Goal: Information Seeking & Learning: Learn about a topic

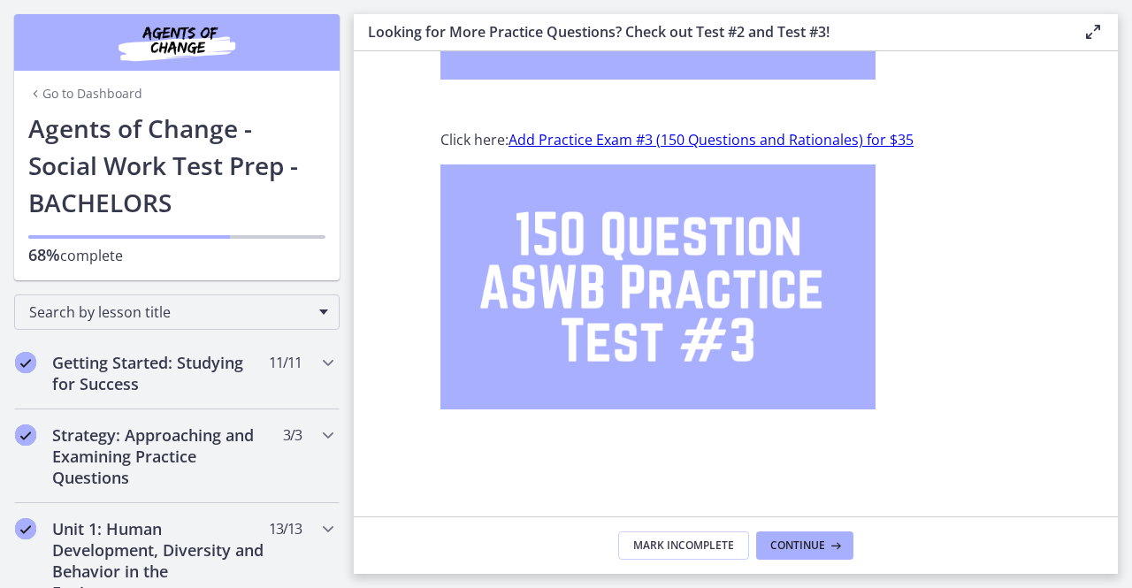
scroll to position [349, 0]
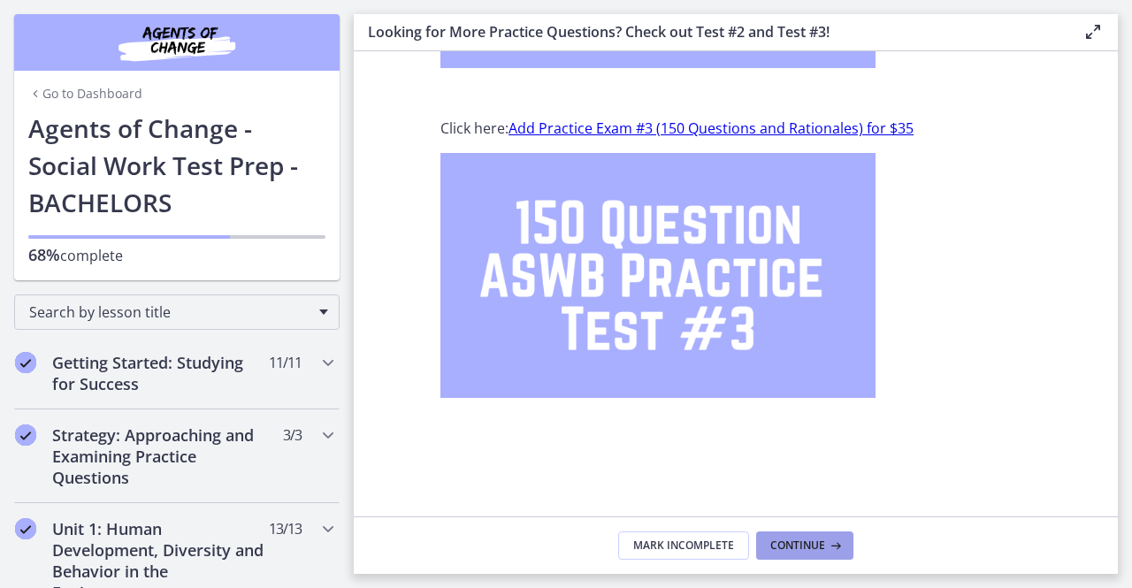
click at [778, 542] on span "Continue" at bounding box center [797, 546] width 55 height 14
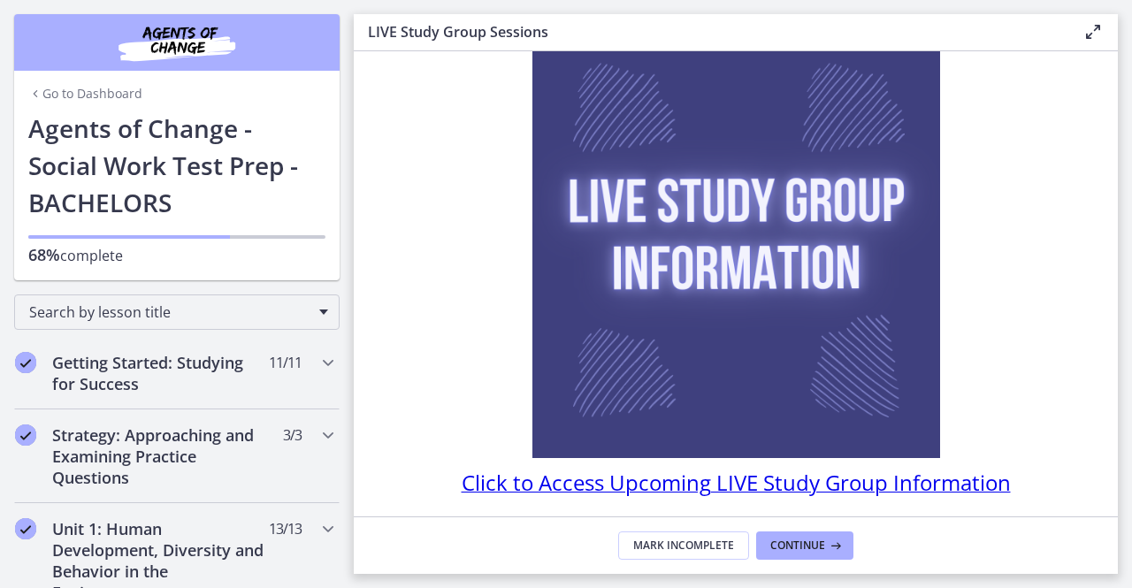
scroll to position [175, 0]
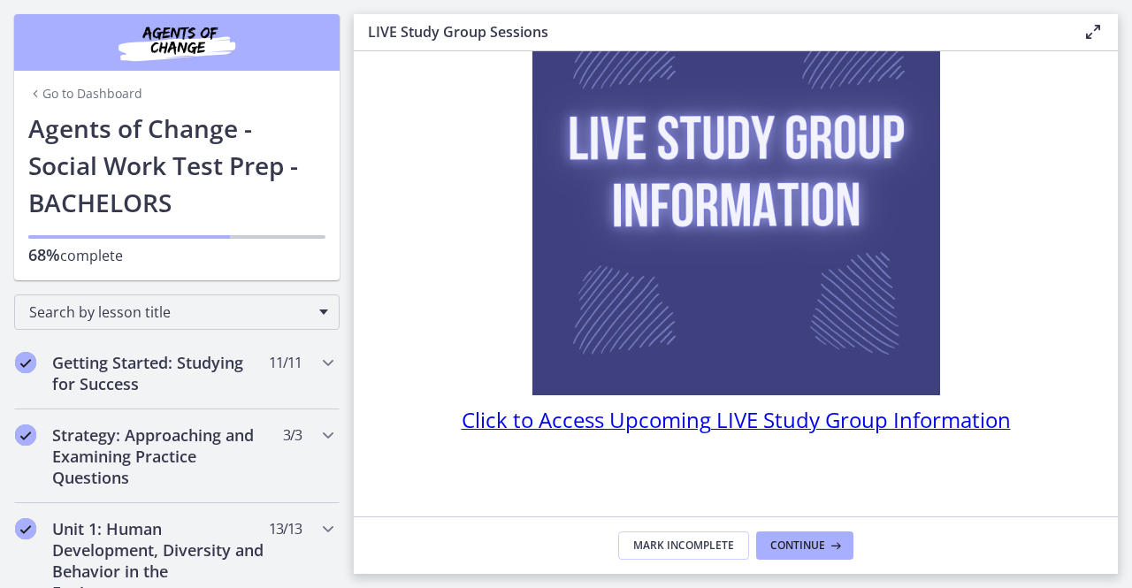
click at [806, 531] on footer "Mark Incomplete Continue" at bounding box center [736, 545] width 764 height 57
click at [796, 542] on span "Continue" at bounding box center [797, 546] width 55 height 14
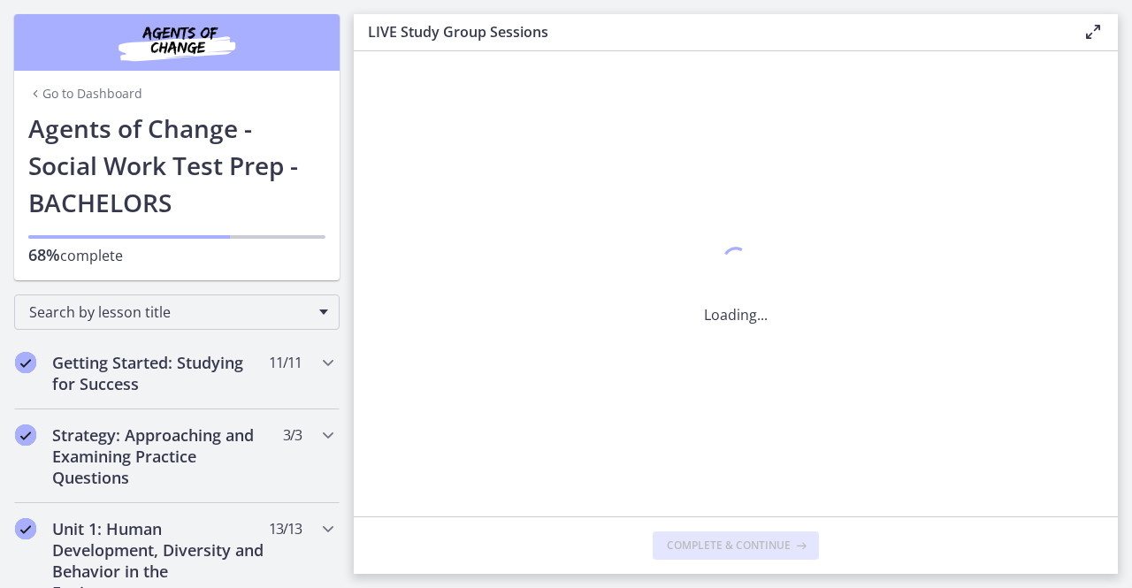
scroll to position [0, 0]
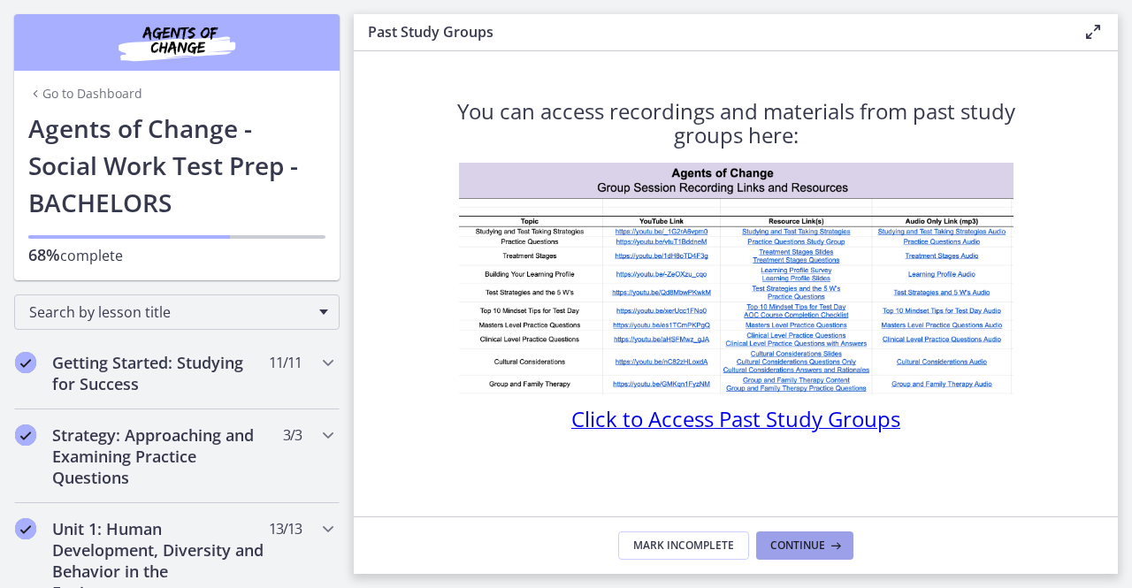
click at [796, 542] on span "Continue" at bounding box center [797, 546] width 55 height 14
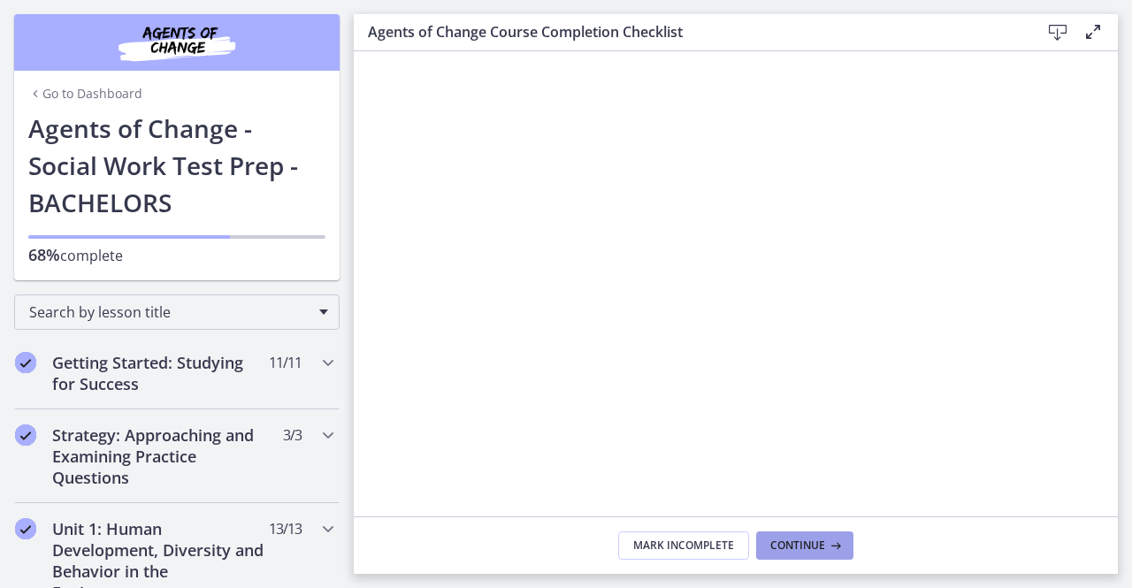
click at [796, 542] on span "Continue" at bounding box center [797, 546] width 55 height 14
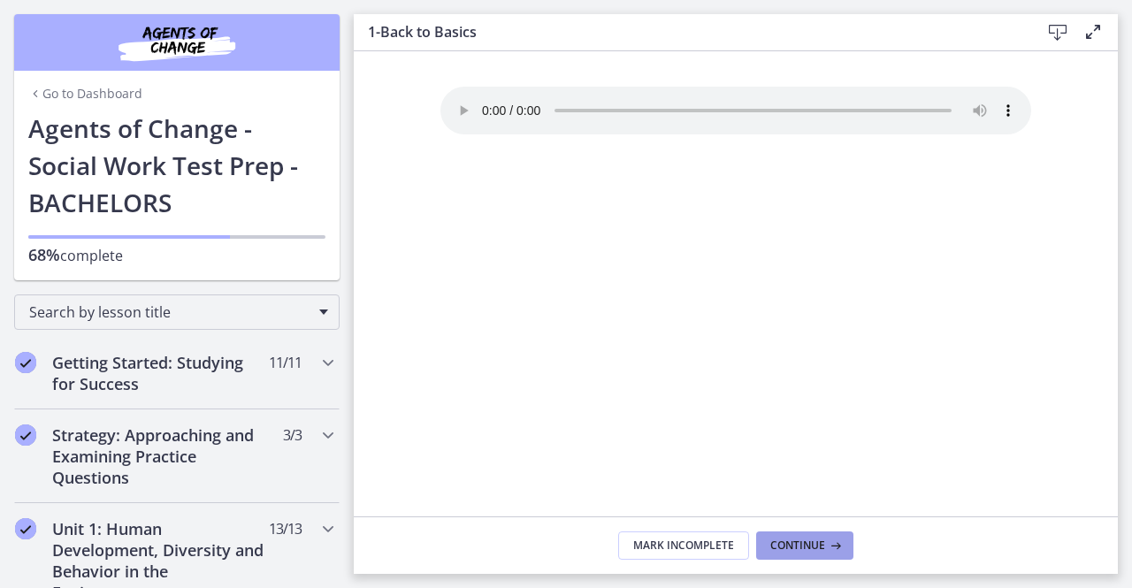
click at [796, 542] on span "Continue" at bounding box center [797, 546] width 55 height 14
click at [800, 530] on footer "Mark Incomplete Continue" at bounding box center [736, 545] width 764 height 57
click at [800, 551] on span "Continue" at bounding box center [797, 546] width 55 height 14
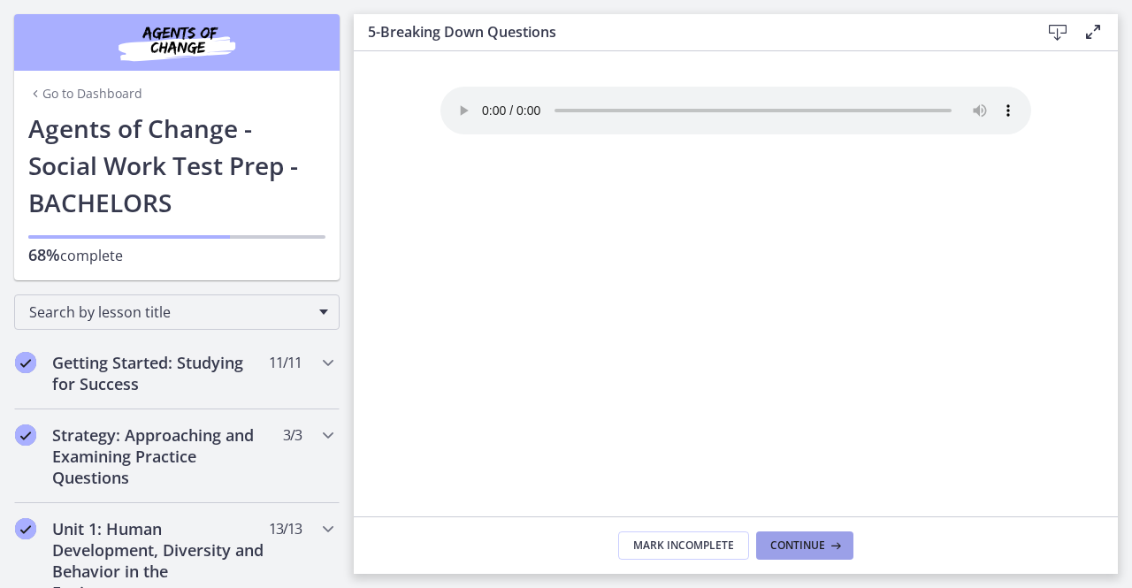
click at [800, 551] on span "Continue" at bounding box center [797, 546] width 55 height 14
click at [804, 540] on span "Continue" at bounding box center [797, 546] width 55 height 14
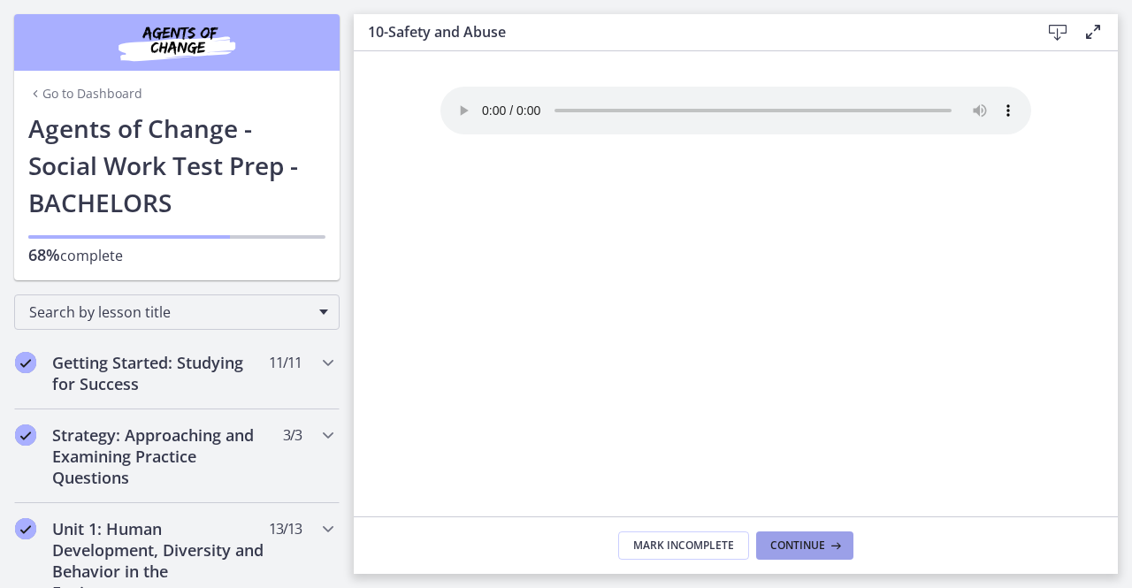
click at [804, 540] on span "Continue" at bounding box center [797, 546] width 55 height 14
click at [804, 540] on icon at bounding box center [800, 546] width 18 height 14
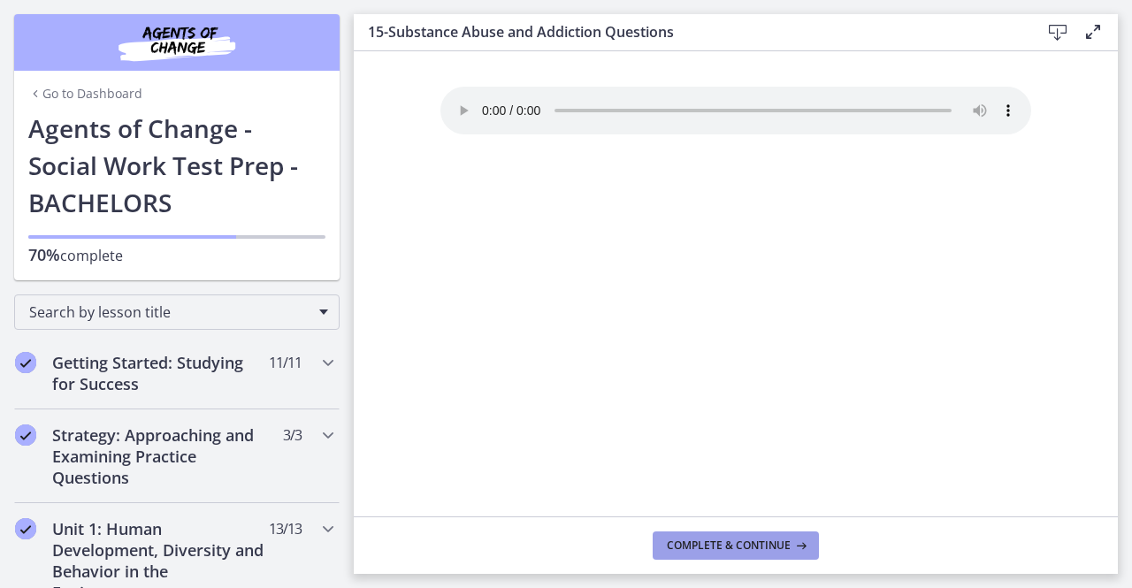
click at [804, 540] on icon at bounding box center [800, 546] width 18 height 14
click at [765, 545] on span "Complete & continue" at bounding box center [729, 546] width 124 height 14
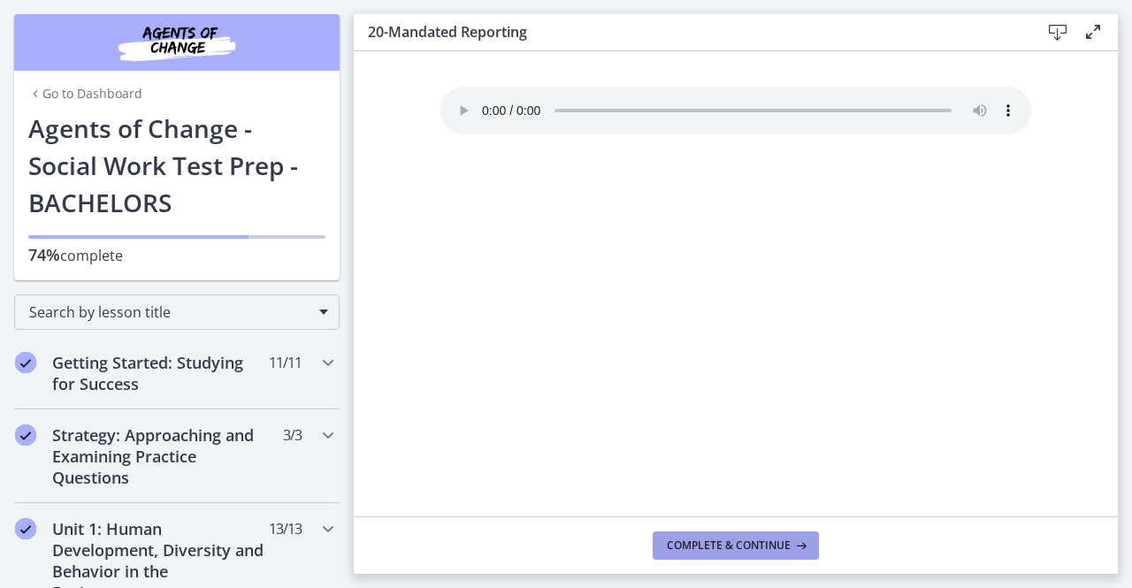
click at [765, 545] on span "Complete & continue" at bounding box center [729, 546] width 124 height 14
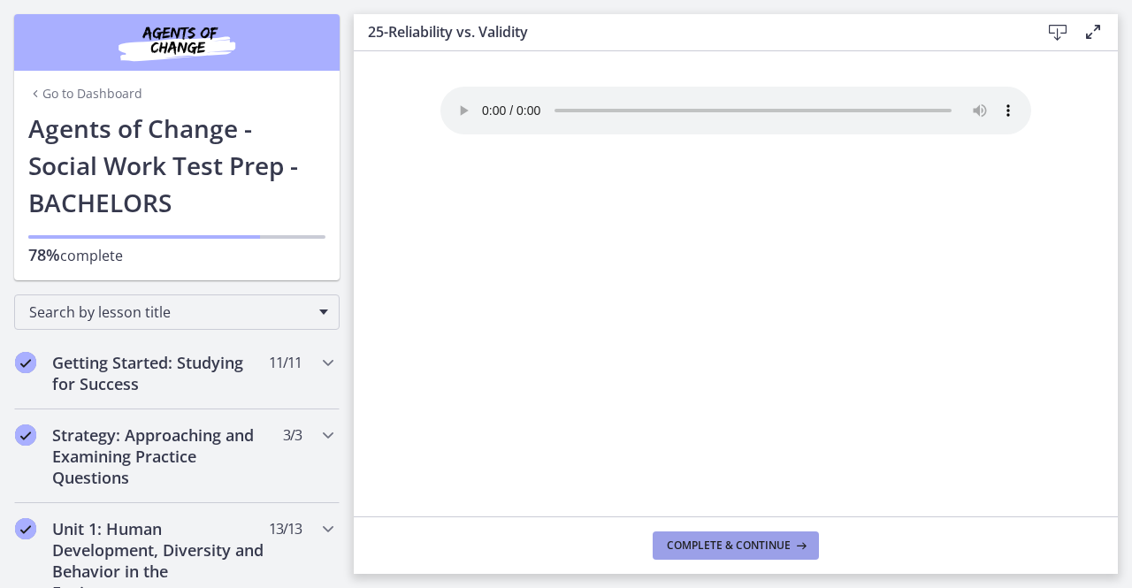
click at [765, 545] on span "Complete & continue" at bounding box center [729, 546] width 124 height 14
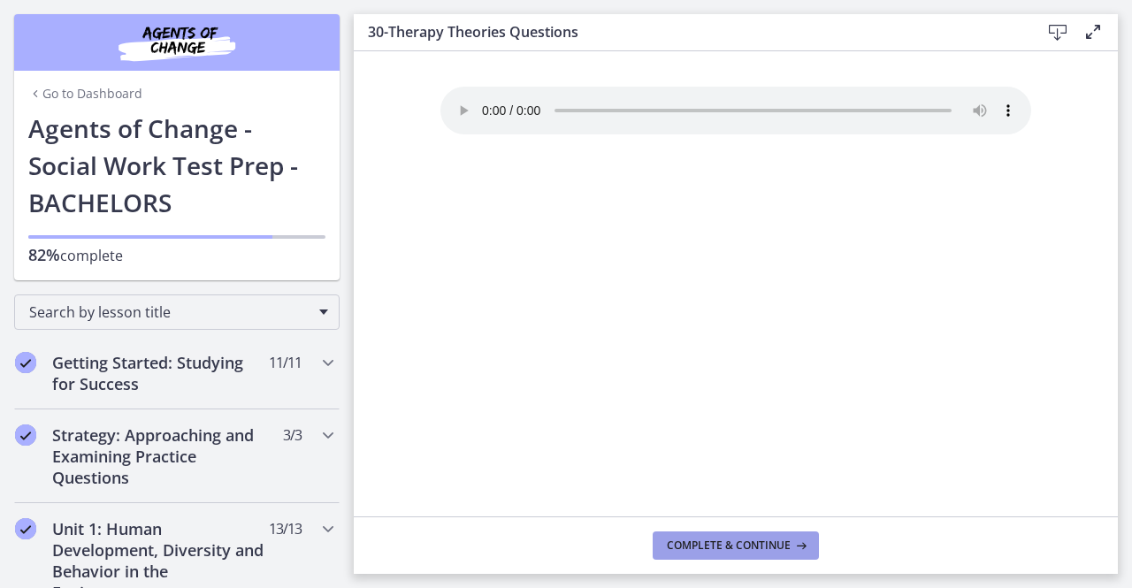
click at [765, 545] on span "Complete & continue" at bounding box center [729, 546] width 124 height 14
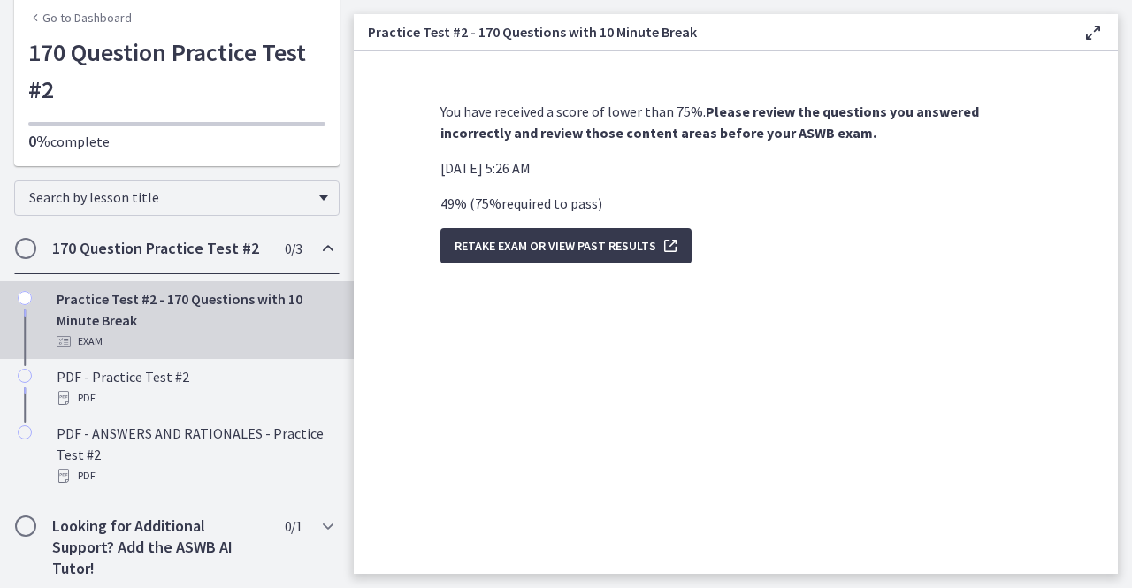
scroll to position [81, 0]
